Goal: Feedback & Contribution: Submit feedback/report problem

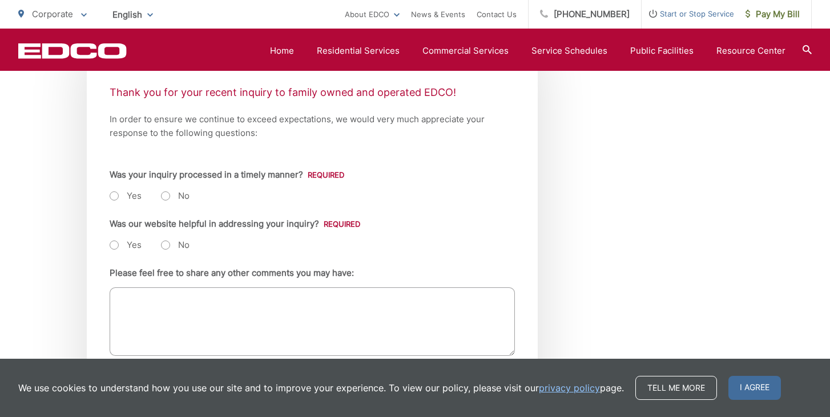
scroll to position [254, 0]
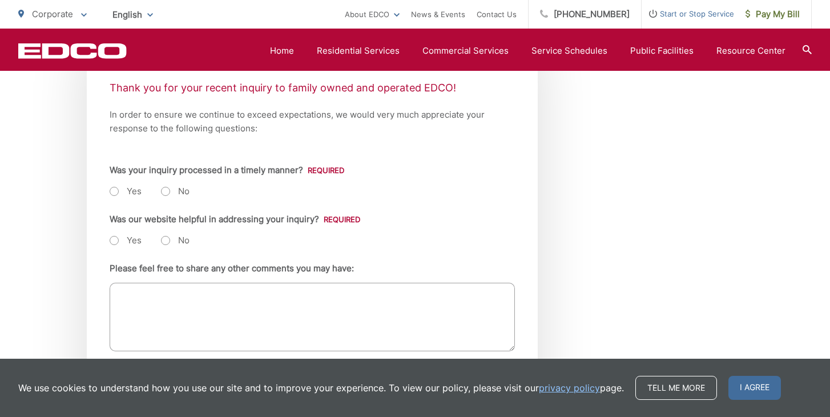
click at [116, 197] on label "Yes" at bounding box center [126, 190] width 32 height 11
radio input "true"
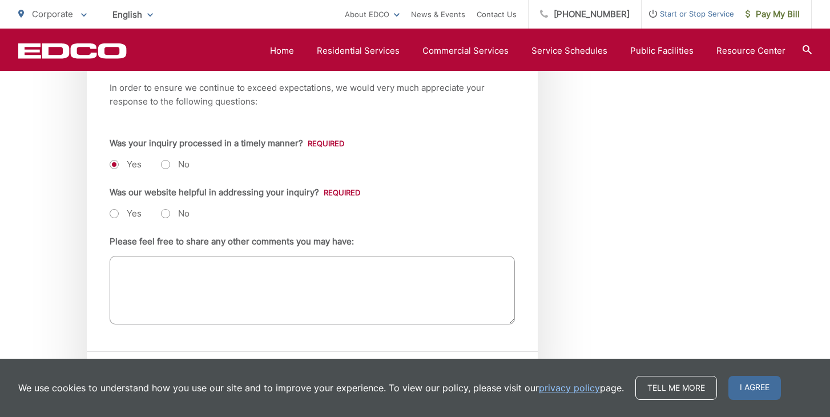
scroll to position [296, 0]
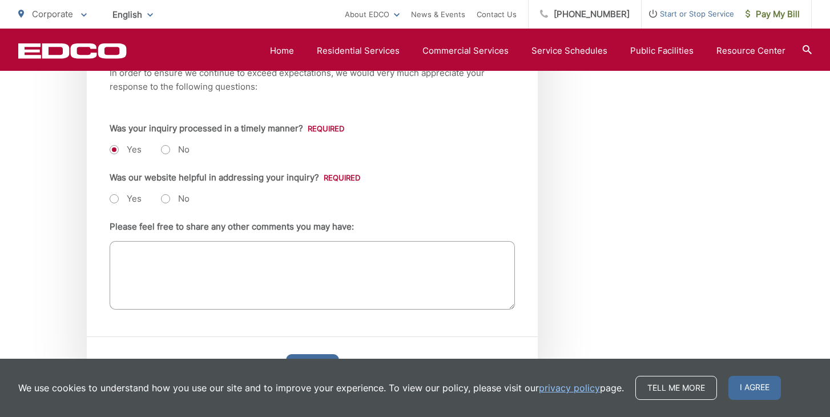
click at [116, 204] on label "Yes" at bounding box center [126, 198] width 32 height 11
radio input "true"
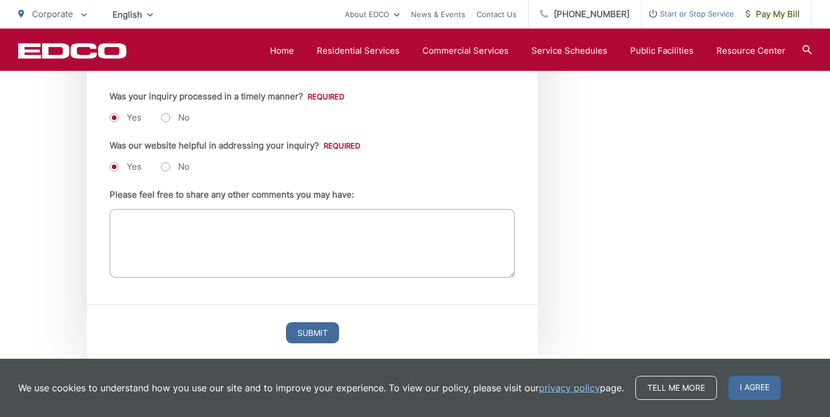
scroll to position [337, 0]
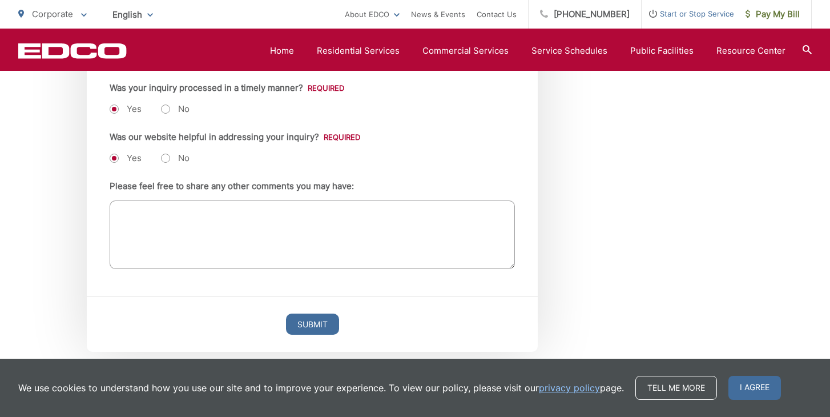
click at [180, 225] on textarea "Please feel free to share any other comments you may have:" at bounding box center [312, 234] width 405 height 68
click at [189, 225] on textarea "Very happy with service." at bounding box center [312, 234] width 405 height 68
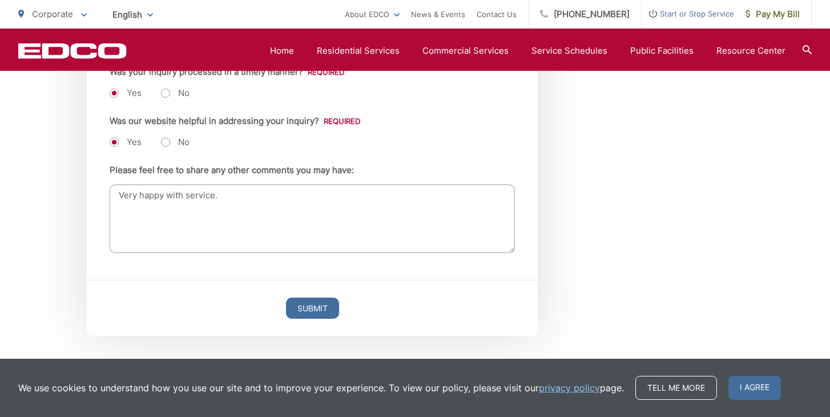
scroll to position [350, 0]
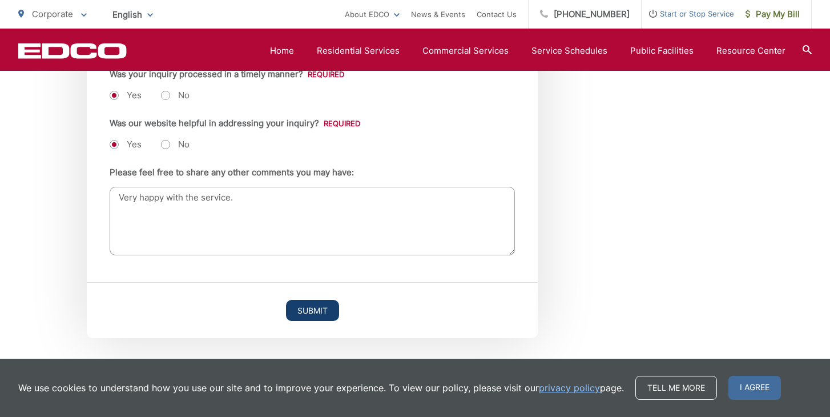
type textarea "Very happy with the service."
click at [302, 317] on input "Submit" at bounding box center [312, 310] width 53 height 21
